Goal: Task Accomplishment & Management: Complete application form

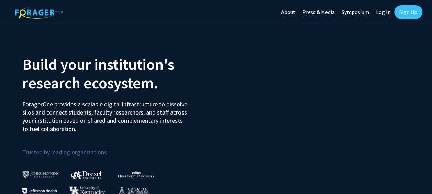
click at [408, 10] on link "Sign Up" at bounding box center [408, 12] width 28 height 14
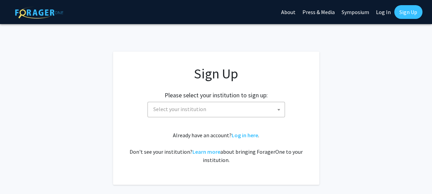
click at [279, 109] on b at bounding box center [278, 110] width 3 height 2
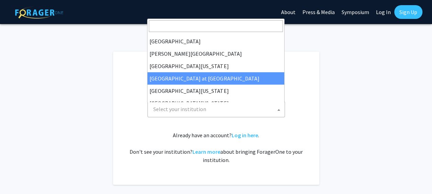
scroll to position [241, 0]
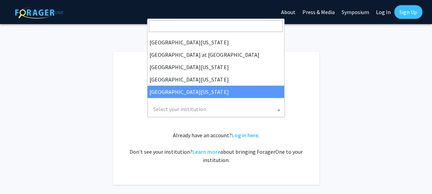
select select "33"
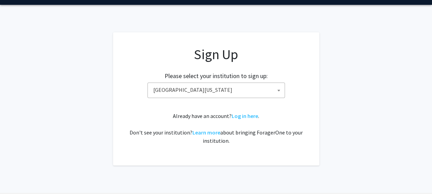
scroll to position [34, 0]
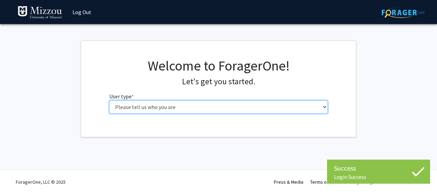
click at [321, 106] on select "Please tell us who you are Undergraduate Student Master's Student Doctoral Cand…" at bounding box center [218, 106] width 219 height 13
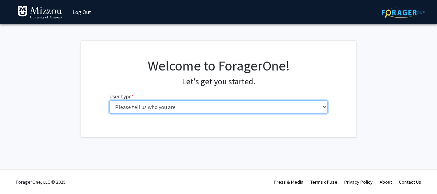
select select "5: faculty"
click at [109, 100] on select "Please tell us who you are Undergraduate Student Master's Student Doctoral Cand…" at bounding box center [218, 106] width 219 height 13
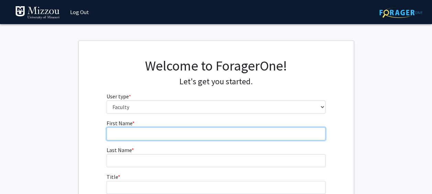
click at [176, 134] on input "First Name * required" at bounding box center [216, 133] width 219 height 13
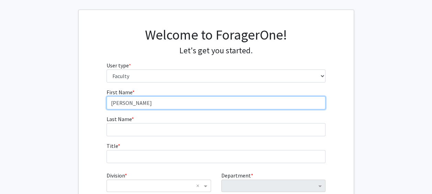
scroll to position [69, 0]
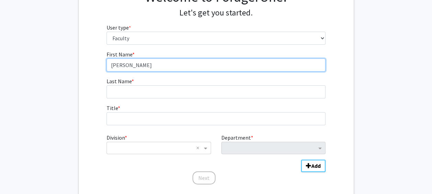
type input "Amy"
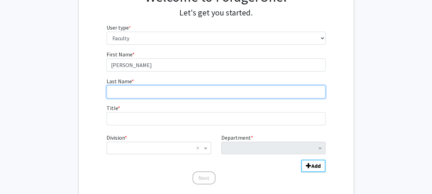
click at [133, 94] on input "Last Name * required" at bounding box center [216, 91] width 219 height 13
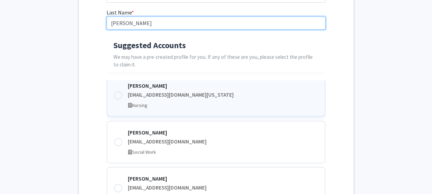
scroll to position [0, 0]
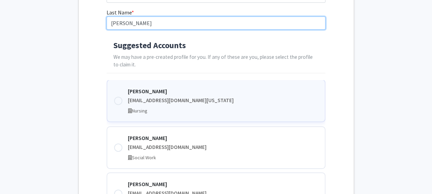
type input "Vogelsmeier"
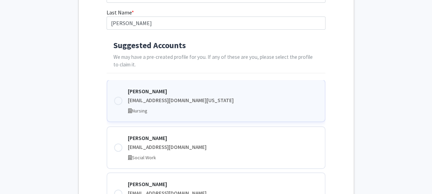
click at [118, 100] on div at bounding box center [118, 101] width 8 height 8
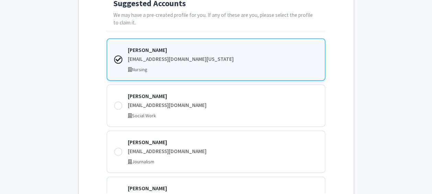
scroll to position [206, 0]
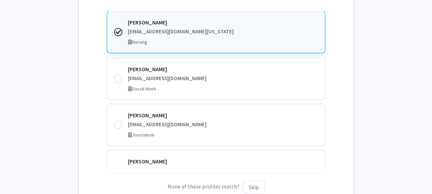
click at [195, 38] on div "Nursing" at bounding box center [223, 41] width 190 height 7
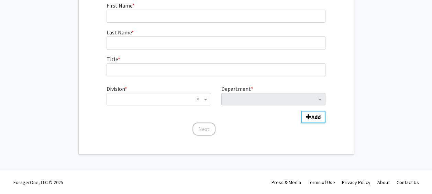
scroll to position [0, 0]
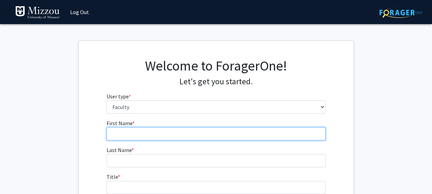
click at [144, 135] on input "First Name * required" at bounding box center [216, 133] width 219 height 13
type input "a"
type input "Amy"
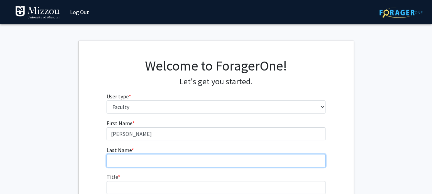
click at [144, 162] on input "Last Name * required" at bounding box center [216, 160] width 219 height 13
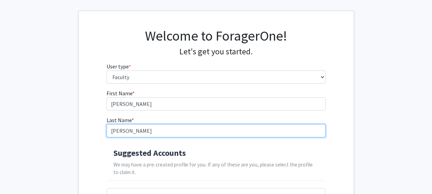
scroll to position [69, 0]
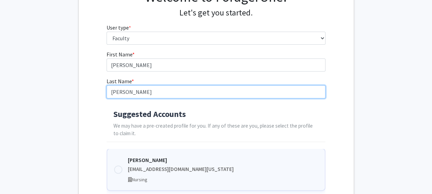
type input "Vogelsmeier"
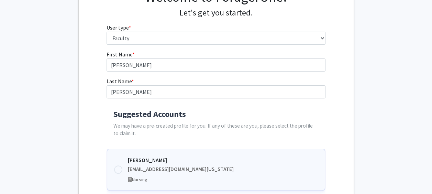
click at [132, 164] on div "Amy Vogelsmeier vogelsmeiera@health.missouri.edu Nursing" at bounding box center [223, 169] width 190 height 27
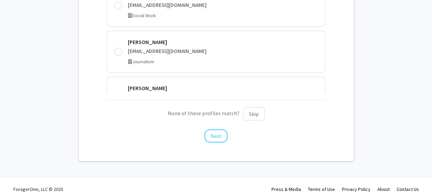
scroll to position [286, 0]
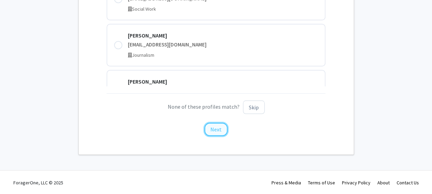
click at [217, 127] on button "Next" at bounding box center [215, 129] width 23 height 13
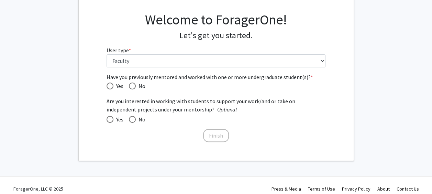
scroll to position [52, 0]
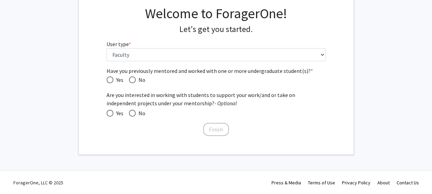
click at [110, 80] on span "Have you previously mentored and worked with one or more undergraduate student(…" at bounding box center [110, 80] width 0 height 0
click at [110, 79] on input "Yes" at bounding box center [110, 79] width 7 height 7
radio input "true"
drag, startPoint x: 108, startPoint y: 111, endPoint x: 113, endPoint y: 112, distance: 5.9
click at [108, 112] on span at bounding box center [110, 113] width 7 height 7
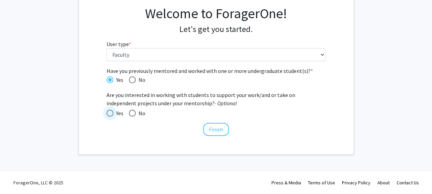
click at [108, 112] on input "Yes" at bounding box center [110, 113] width 7 height 7
radio input "true"
click at [218, 128] on button "Finish" at bounding box center [216, 129] width 26 height 13
